Goal: Task Accomplishment & Management: Manage account settings

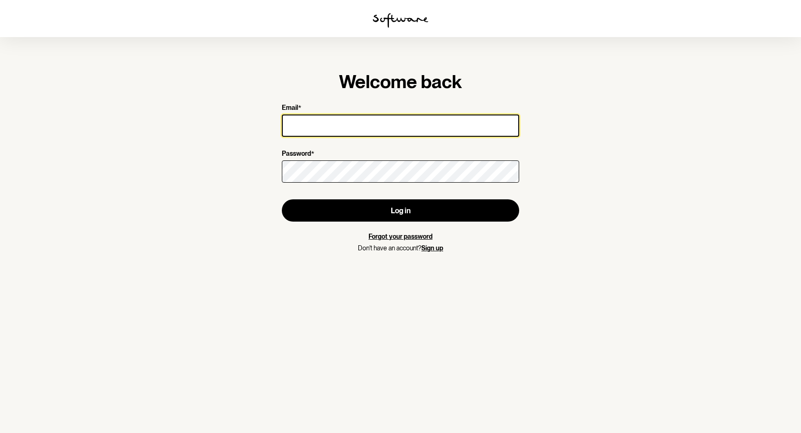
type input "mikkihayesscott@gmail.com"
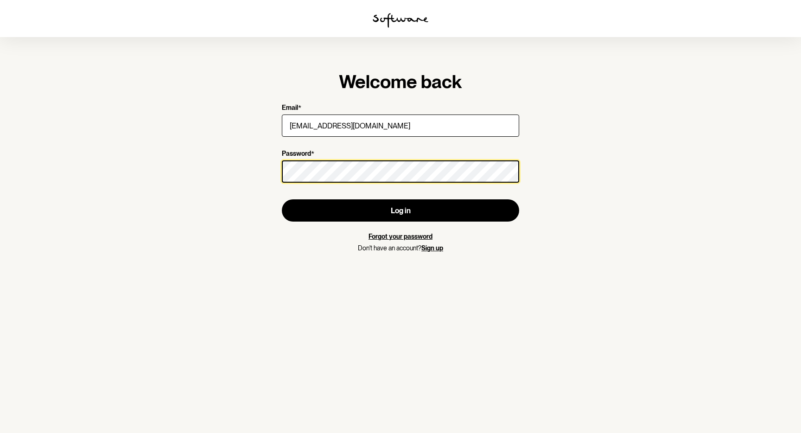
click at [401, 210] on button "Log in" at bounding box center [400, 210] width 237 height 22
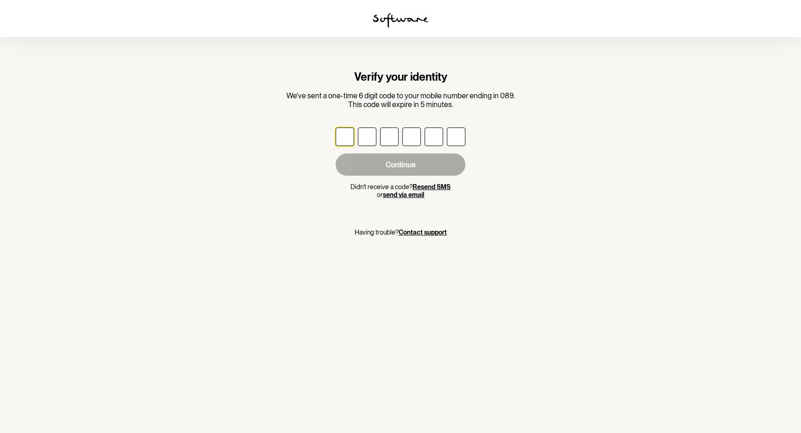
type input "5"
type input "3"
type input "0"
type input "8"
type input "4"
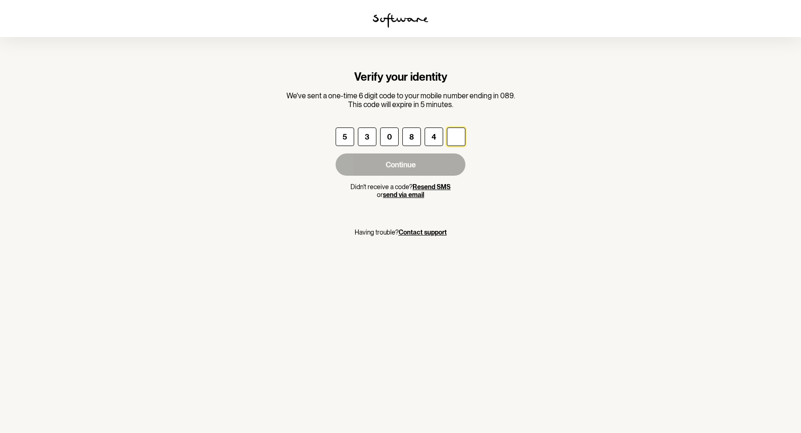
type input "4"
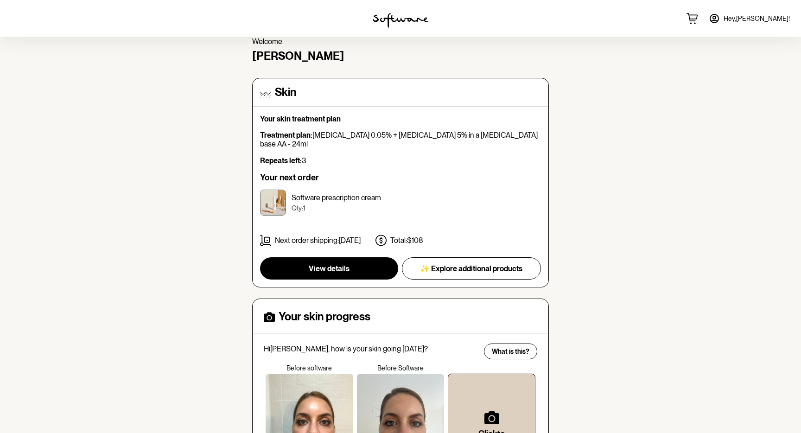
scroll to position [45, 0]
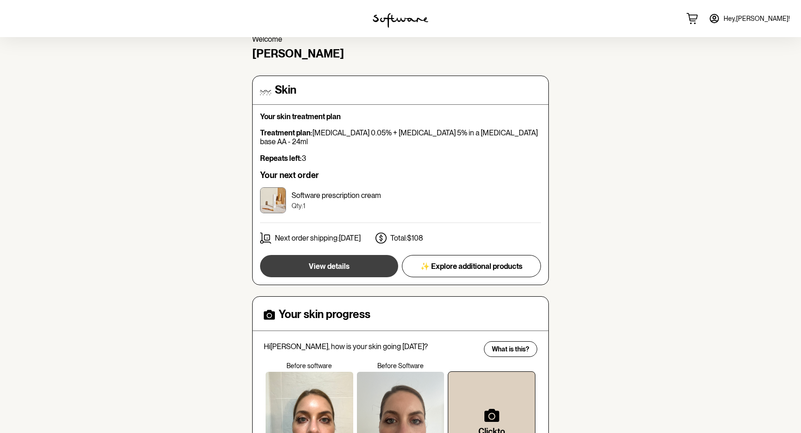
click at [323, 262] on span "View details" at bounding box center [329, 266] width 41 height 9
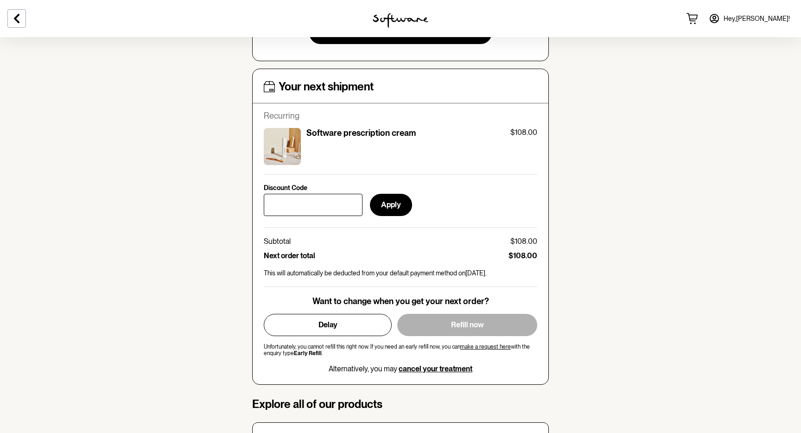
scroll to position [316, 0]
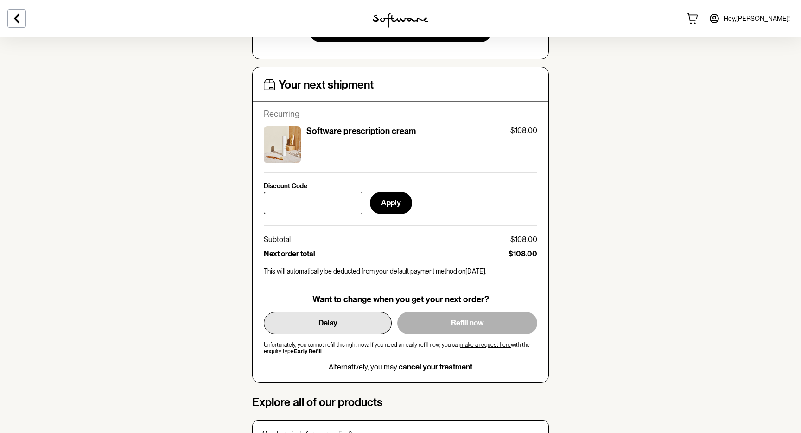
click at [329, 322] on span "Delay" at bounding box center [328, 323] width 19 height 9
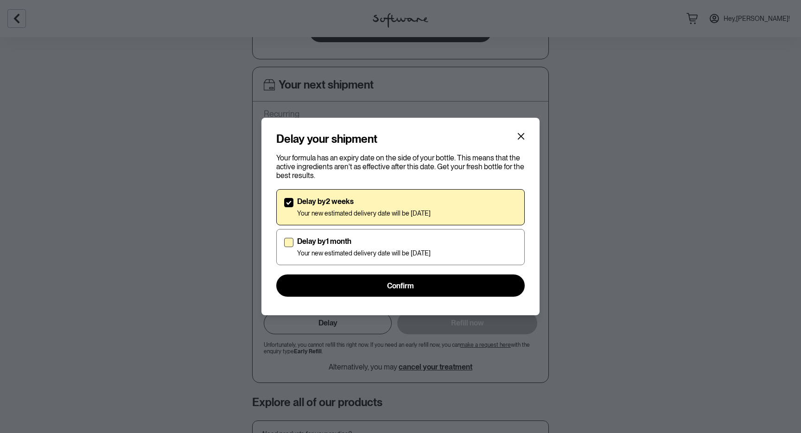
click at [292, 242] on span at bounding box center [288, 242] width 9 height 9
click at [284, 247] on input "Delay by 1 month Your new estimated delivery date will be 11th Jan 2026" at bounding box center [284, 247] width 0 height 0
checkbox input "true"
checkbox input "false"
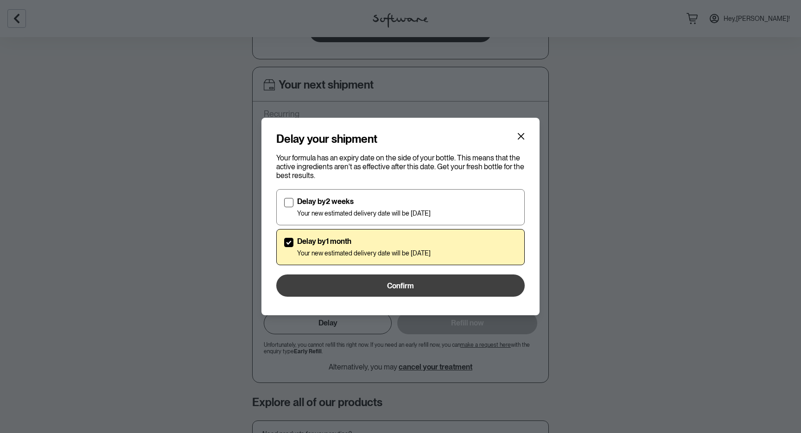
click at [406, 286] on span "Confirm" at bounding box center [400, 285] width 27 height 9
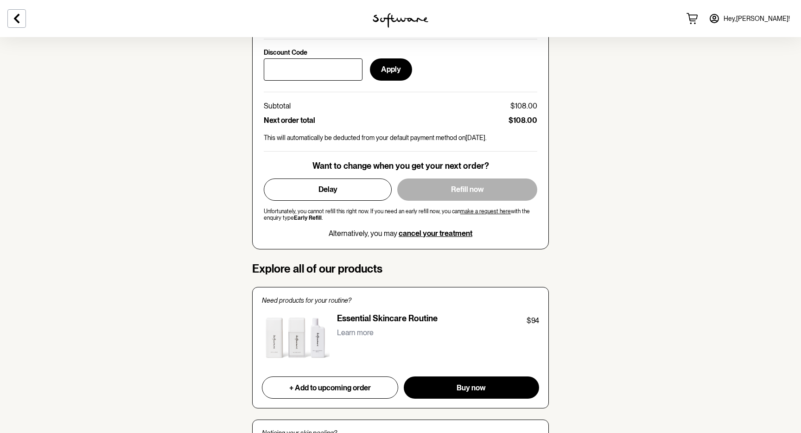
scroll to position [449, 0]
